Goal: Transaction & Acquisition: Purchase product/service

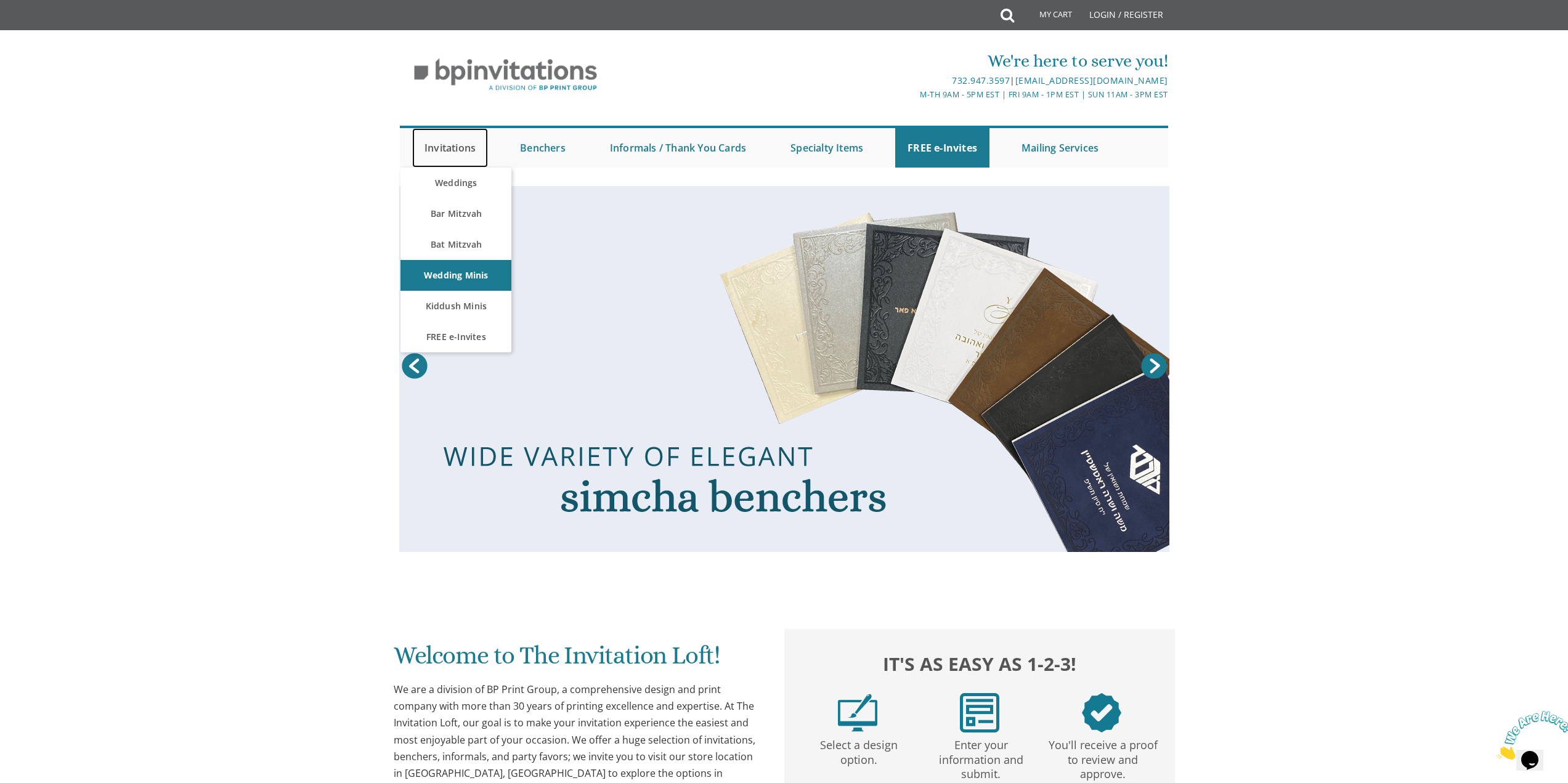
click at [426, 142] on link "Invitations" at bounding box center [450, 148] width 76 height 39
click at [445, 278] on link "Wedding Minis" at bounding box center [456, 276] width 111 height 30
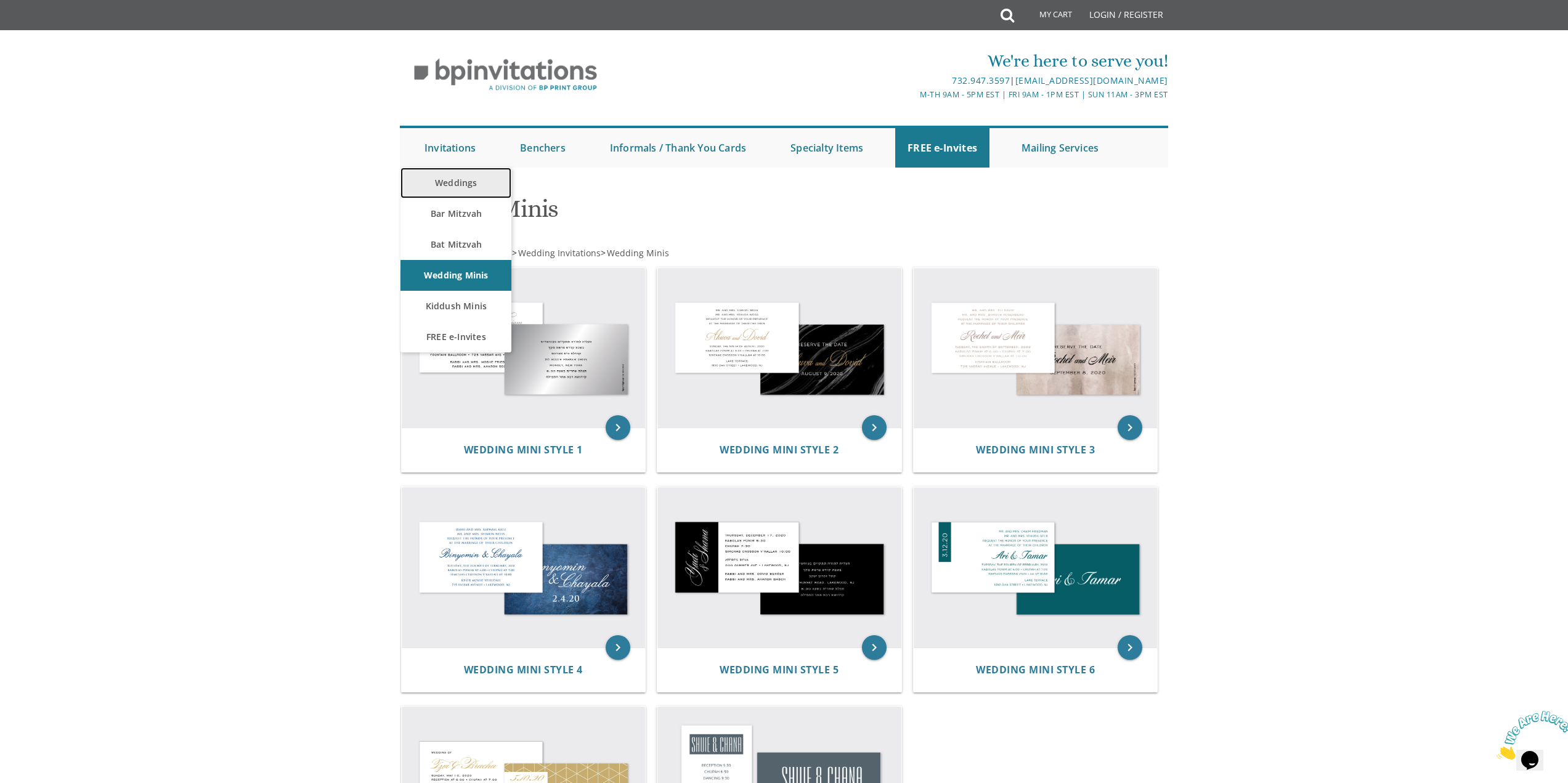
click at [439, 175] on link "Weddings" at bounding box center [456, 183] width 111 height 30
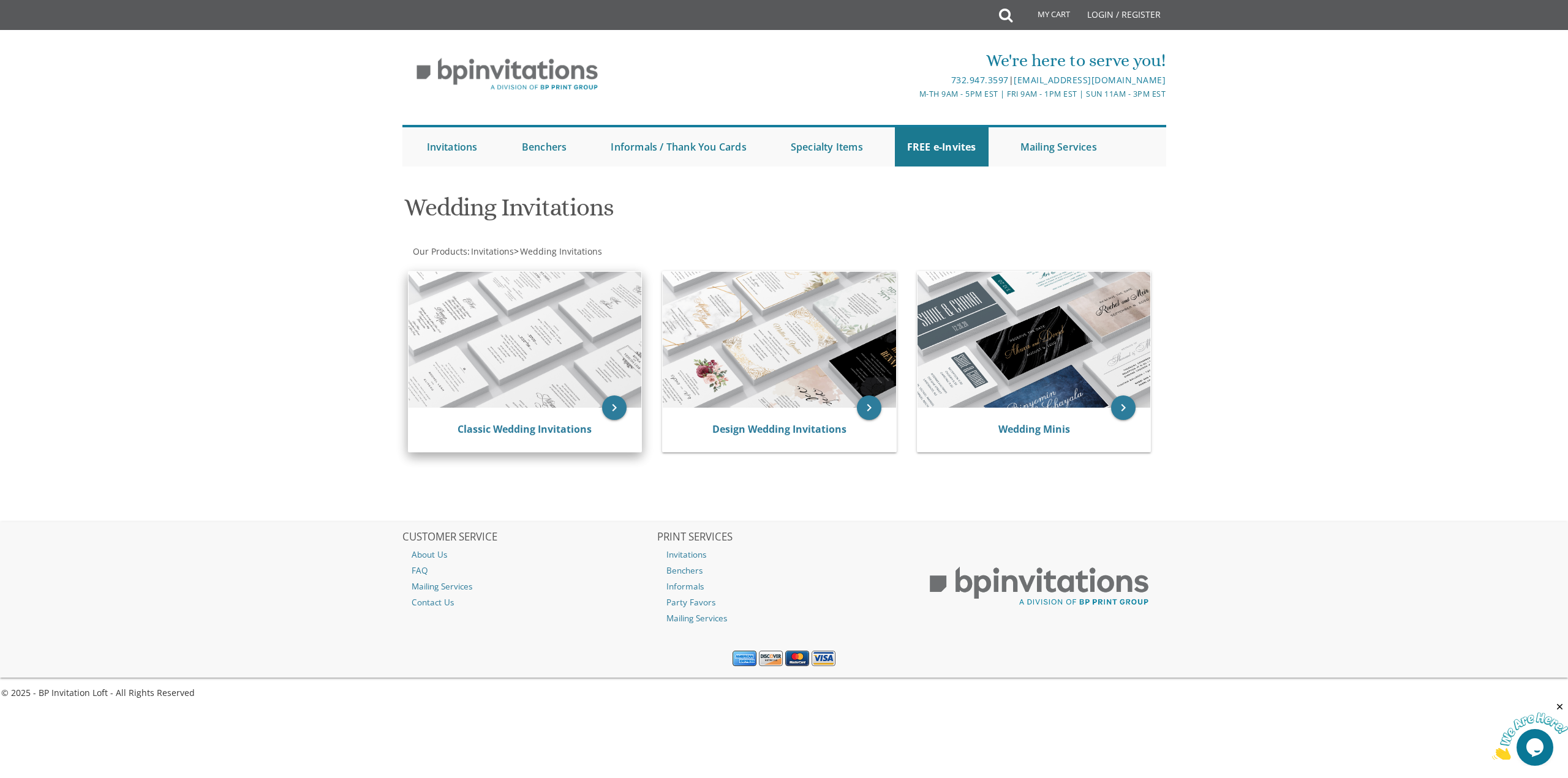
click at [475, 326] on img at bounding box center [525, 340] width 233 height 136
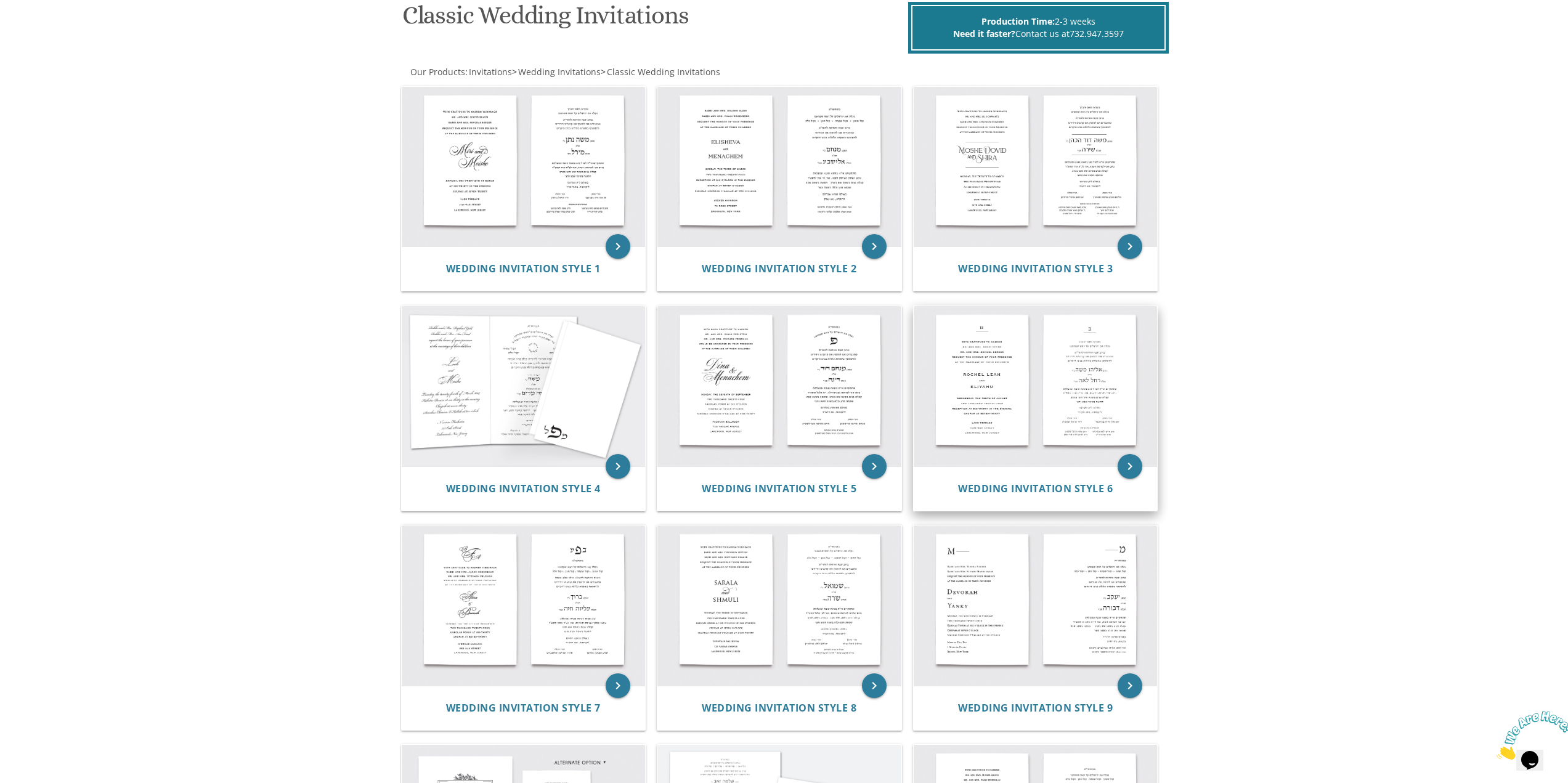
scroll to position [246, 0]
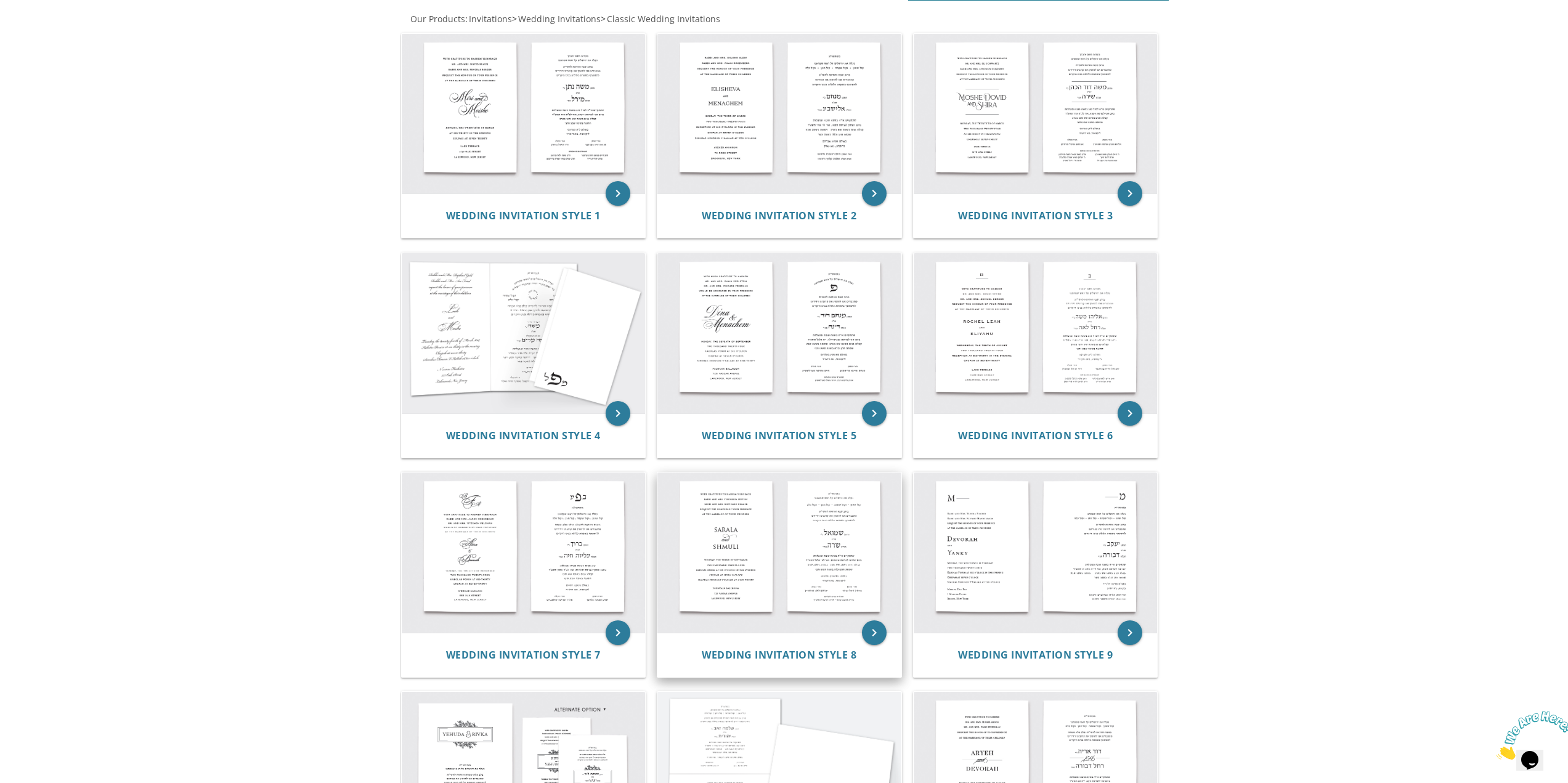
click at [776, 578] on img at bounding box center [779, 552] width 244 height 160
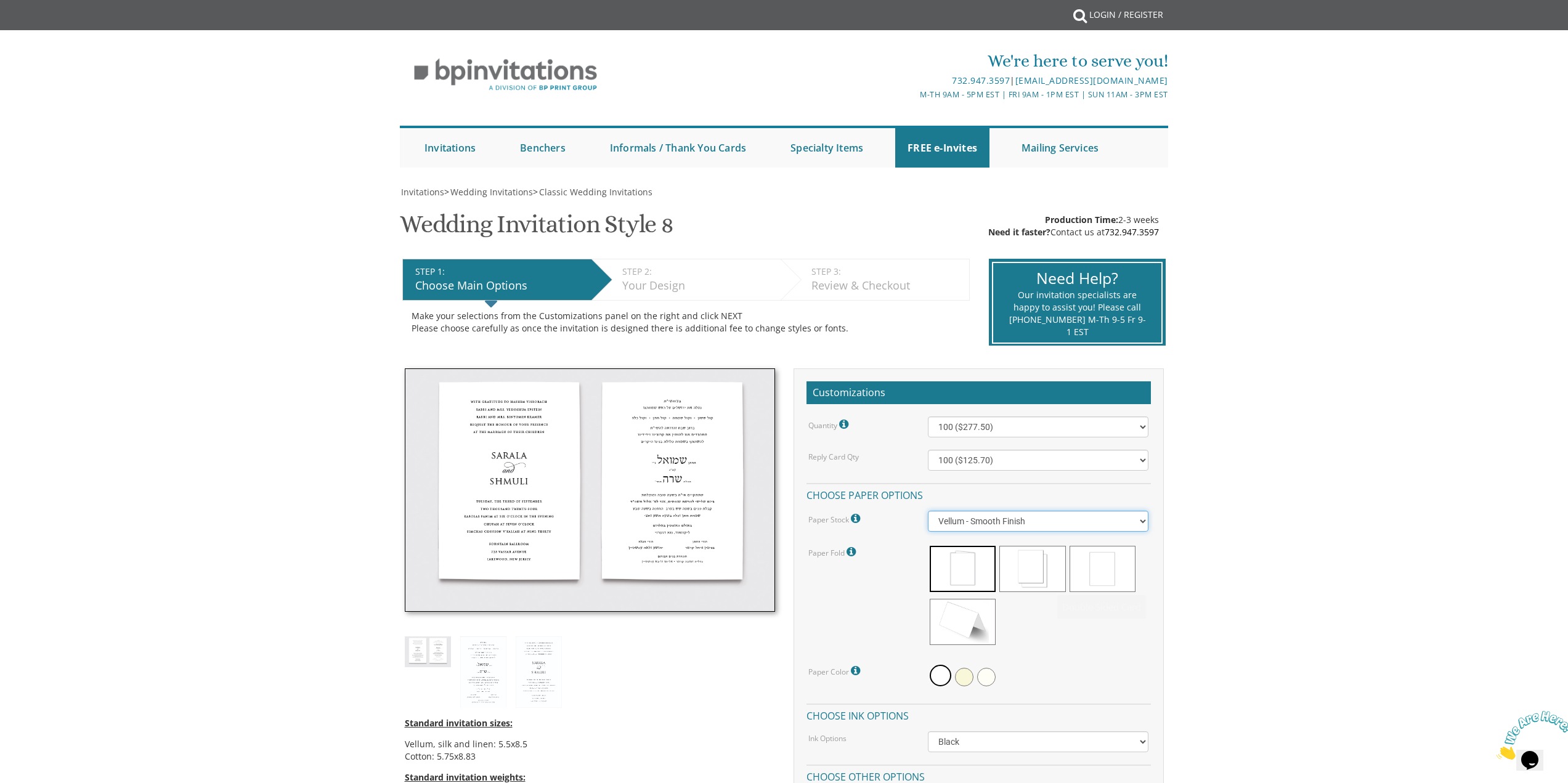
click at [983, 528] on select "Vellum - Smooth Finish Linen - Subtle Embossed Crosshatch Texture Silk - Soft, …" at bounding box center [1038, 521] width 221 height 21
click at [985, 528] on select "Vellum - Smooth Finish Linen - Subtle Embossed Crosshatch Texture Silk - Soft, …" at bounding box center [1038, 521] width 221 height 21
click at [1157, 695] on div "Customizations Quantity Please note: Quantities may be modified after order com…" at bounding box center [979, 710] width 370 height 682
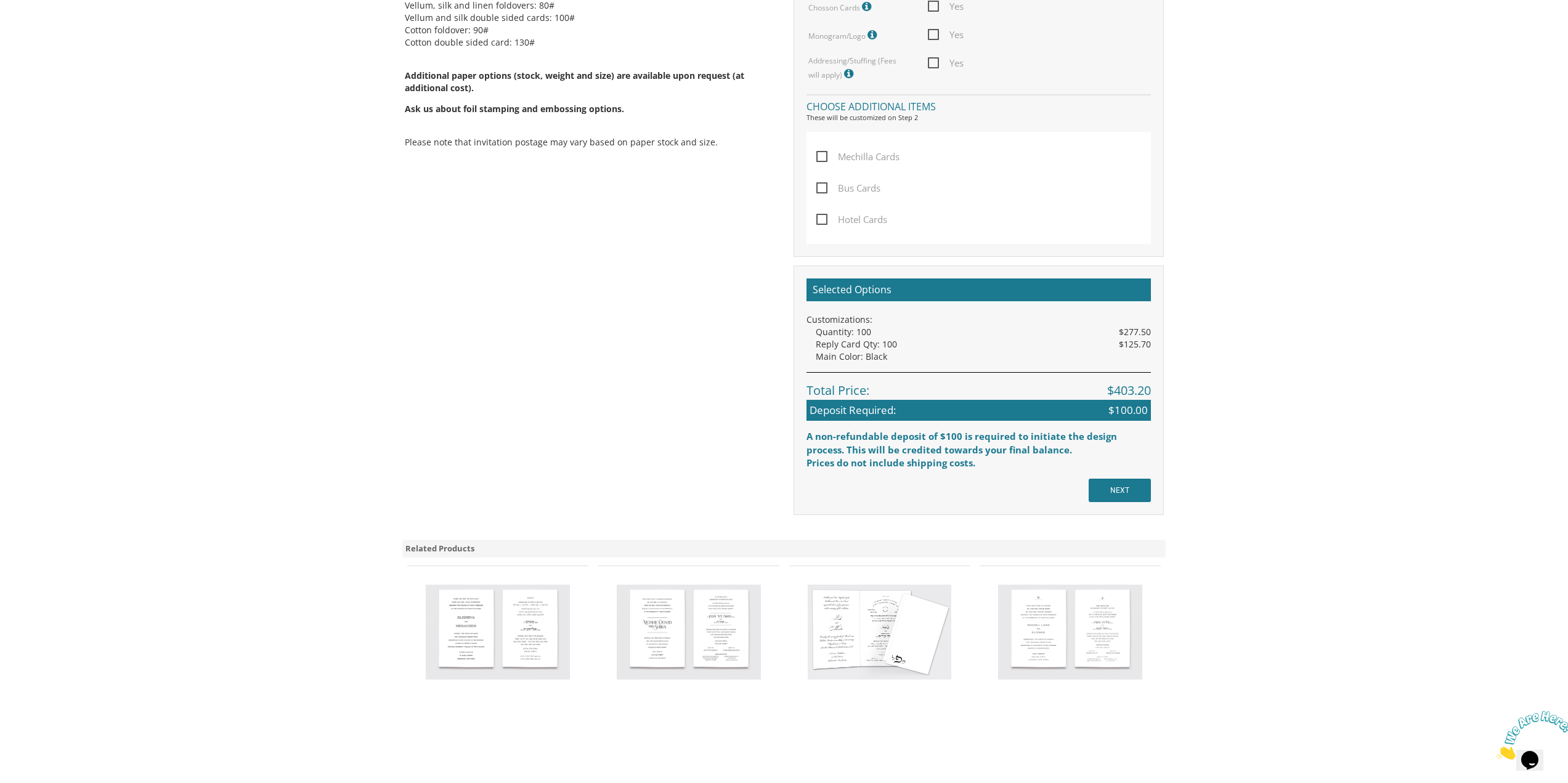
scroll to position [801, 0]
